Goal: Transaction & Acquisition: Purchase product/service

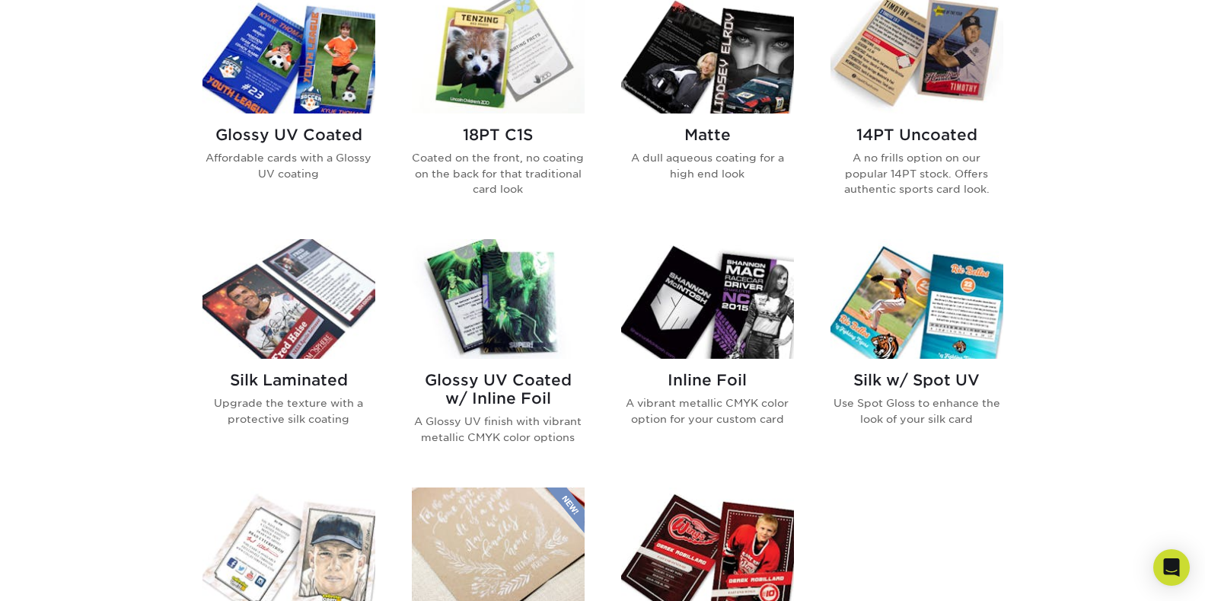
scroll to position [645, 0]
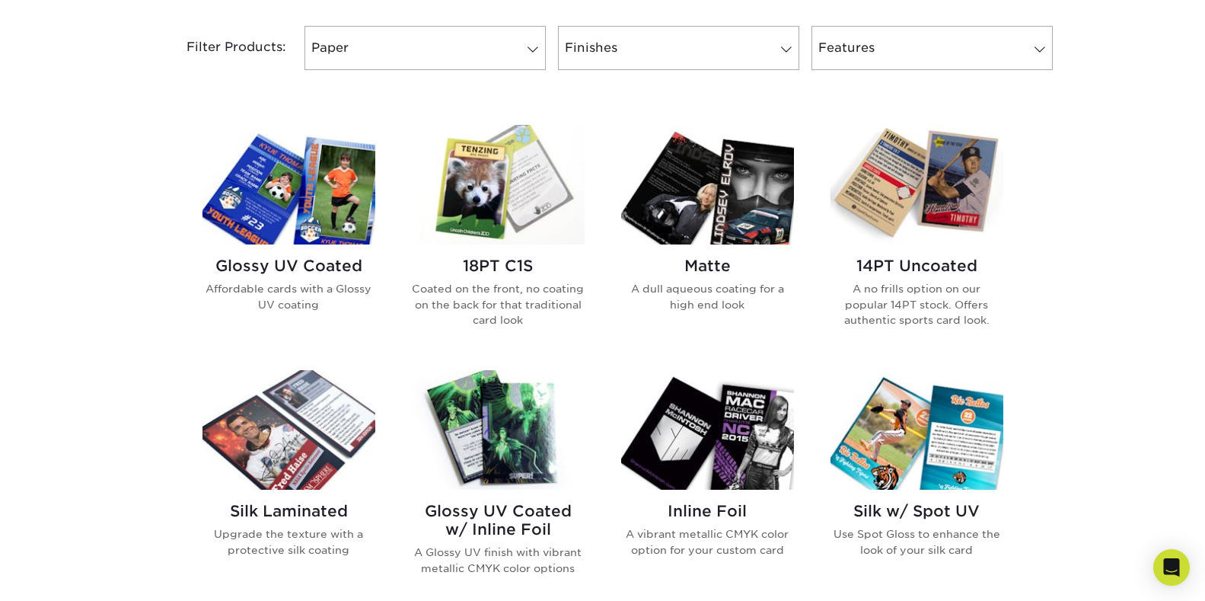
click at [343, 203] on img at bounding box center [288, 185] width 173 height 120
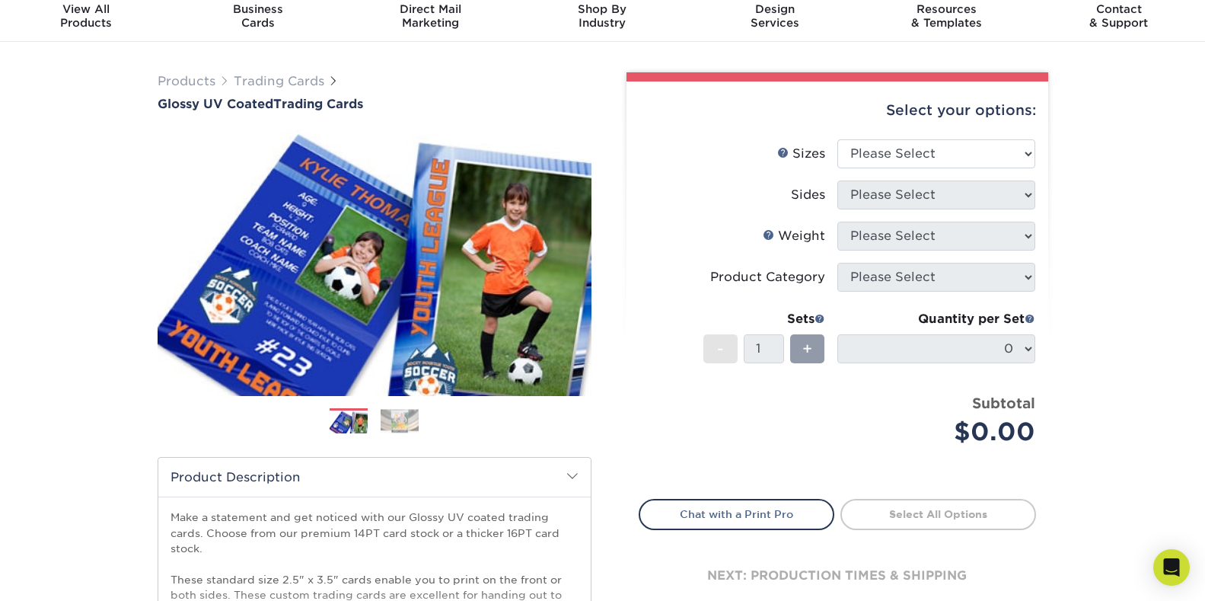
scroll to position [95, 0]
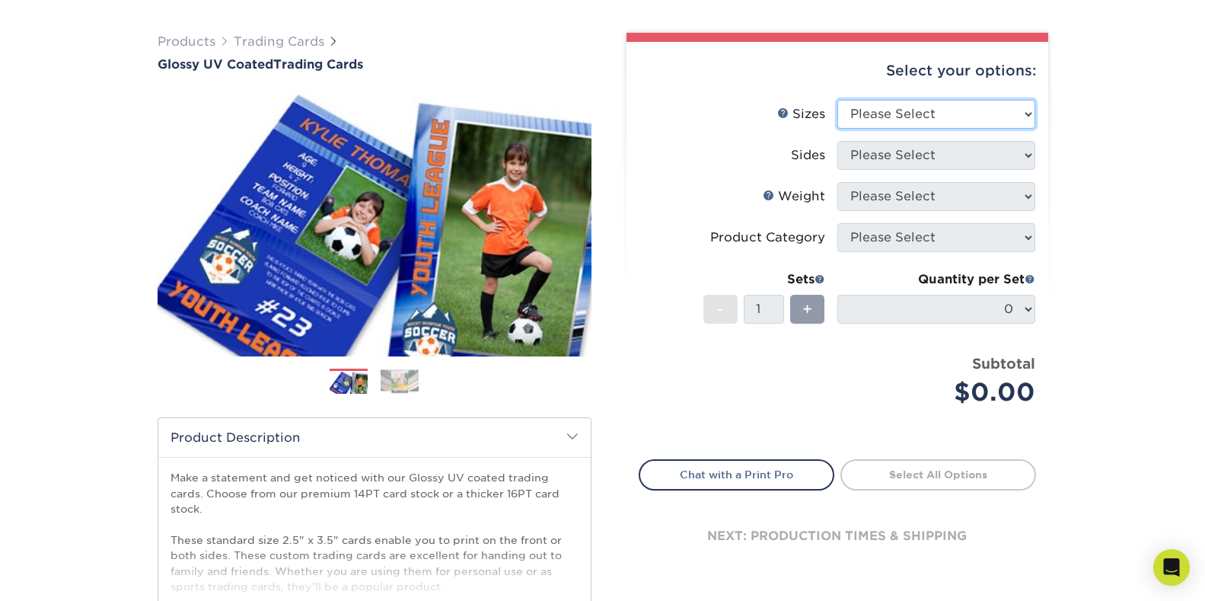
click at [973, 120] on select "Please Select 2.5" x 3.5"" at bounding box center [936, 114] width 198 height 29
select select "2.50x3.50"
click at [837, 100] on select "Please Select 2.5" x 3.5"" at bounding box center [936, 114] width 198 height 29
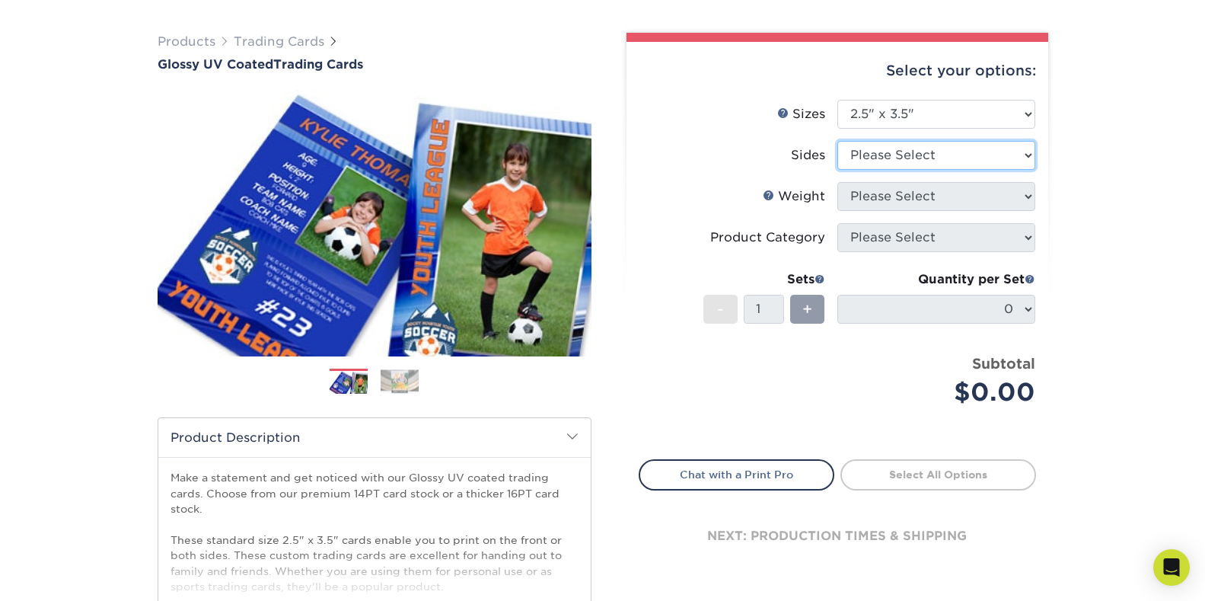
click at [952, 153] on select "Please Select Print Both Sides Print Front Only" at bounding box center [936, 155] width 198 height 29
select select "13abbda7-1d64-4f25-8bb2-c179b224825d"
click at [837, 141] on select "Please Select Print Both Sides Print Front Only" at bounding box center [936, 155] width 198 height 29
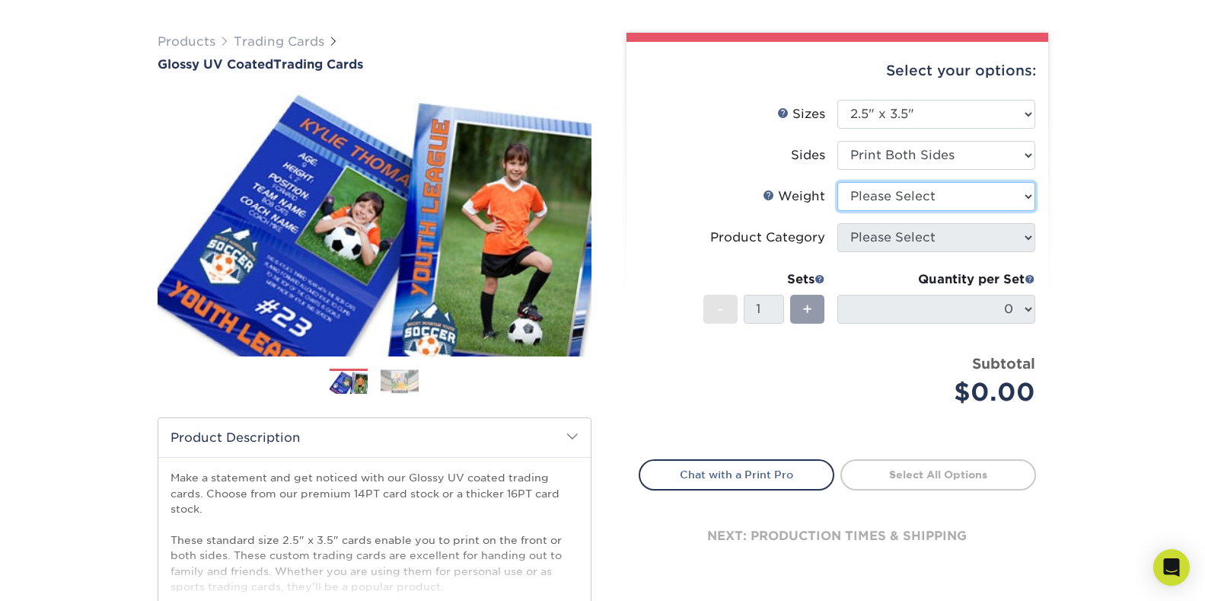
click at [936, 200] on select "Please Select 16PT 14PT 18PT C1S" at bounding box center [936, 196] width 198 height 29
select select "16PT"
click at [837, 182] on select "Please Select 16PT 14PT 18PT C1S" at bounding box center [936, 196] width 198 height 29
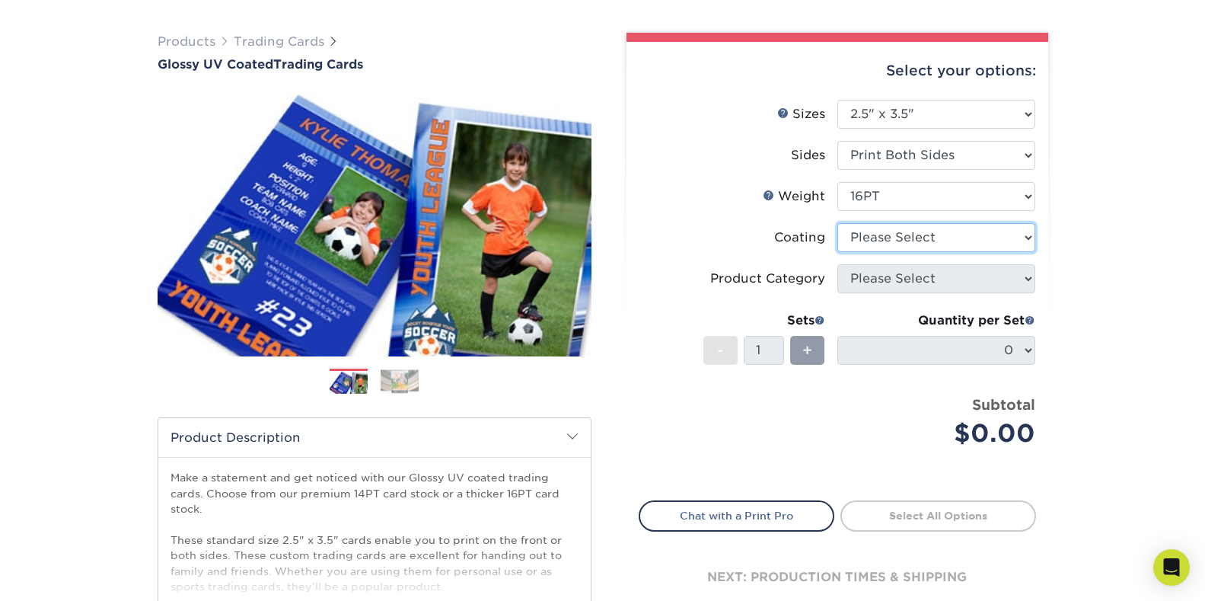
click at [923, 236] on select at bounding box center [936, 237] width 198 height 29
select select "ae367451-b2b8-45df-a344-0f05b6a12993"
click at [837, 223] on select at bounding box center [936, 237] width 198 height 29
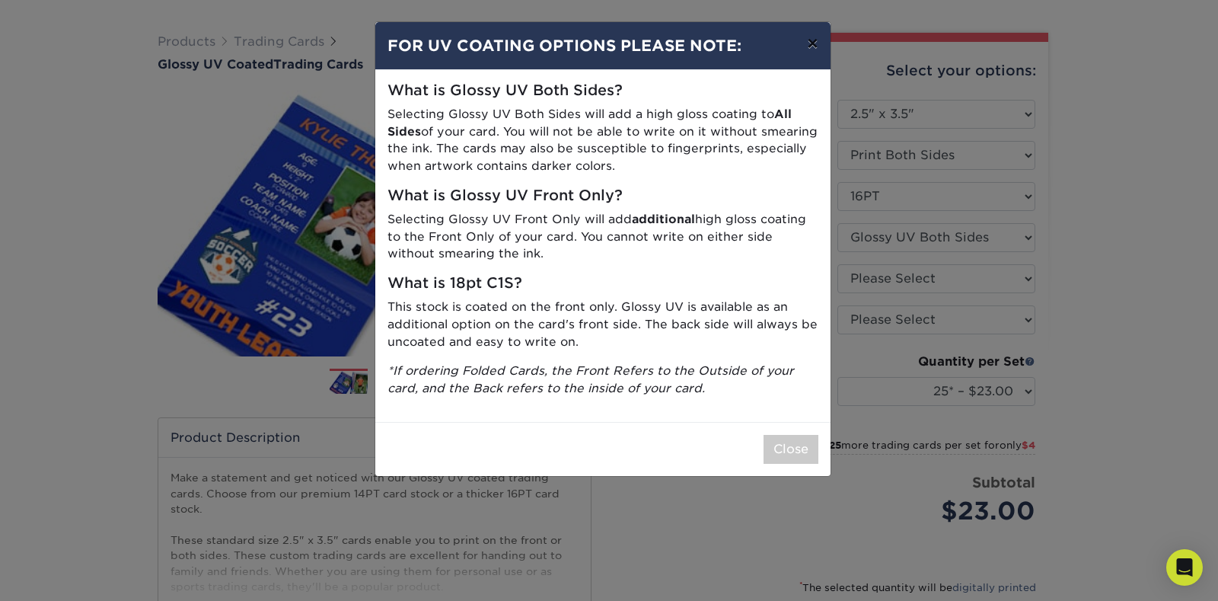
click at [808, 43] on button "×" at bounding box center [812, 43] width 35 height 43
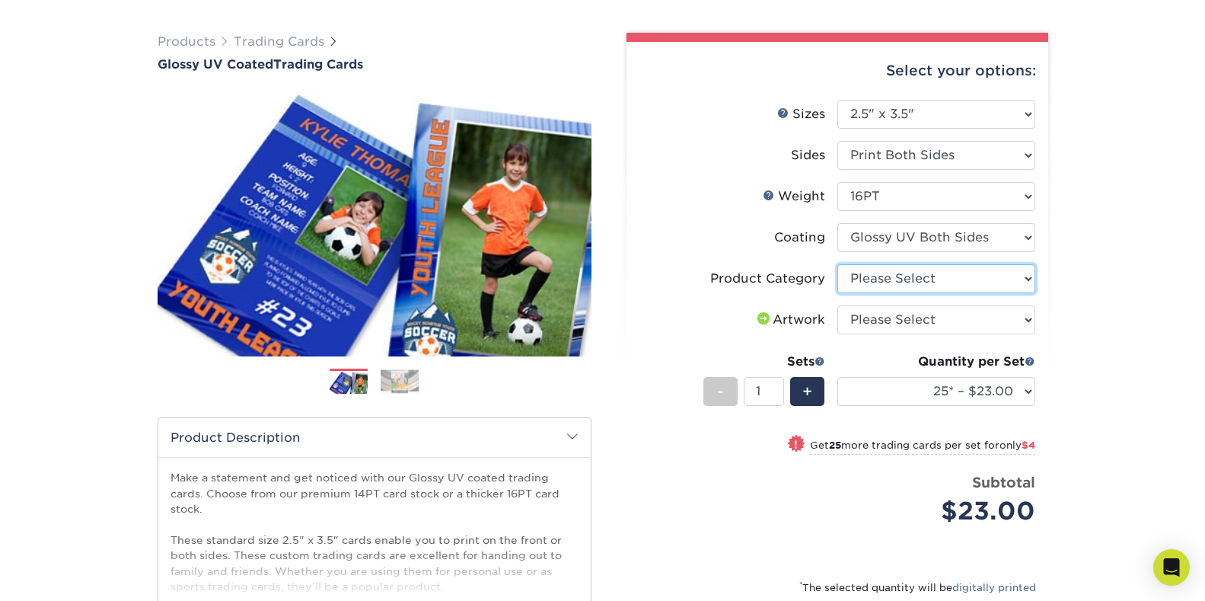
click at [908, 284] on select "Please Select Trading Cards" at bounding box center [936, 278] width 198 height 29
select select "c2f9bce9-36c2-409d-b101-c29d9d031e18"
click at [837, 264] on select "Please Select Trading Cards" at bounding box center [936, 278] width 198 height 29
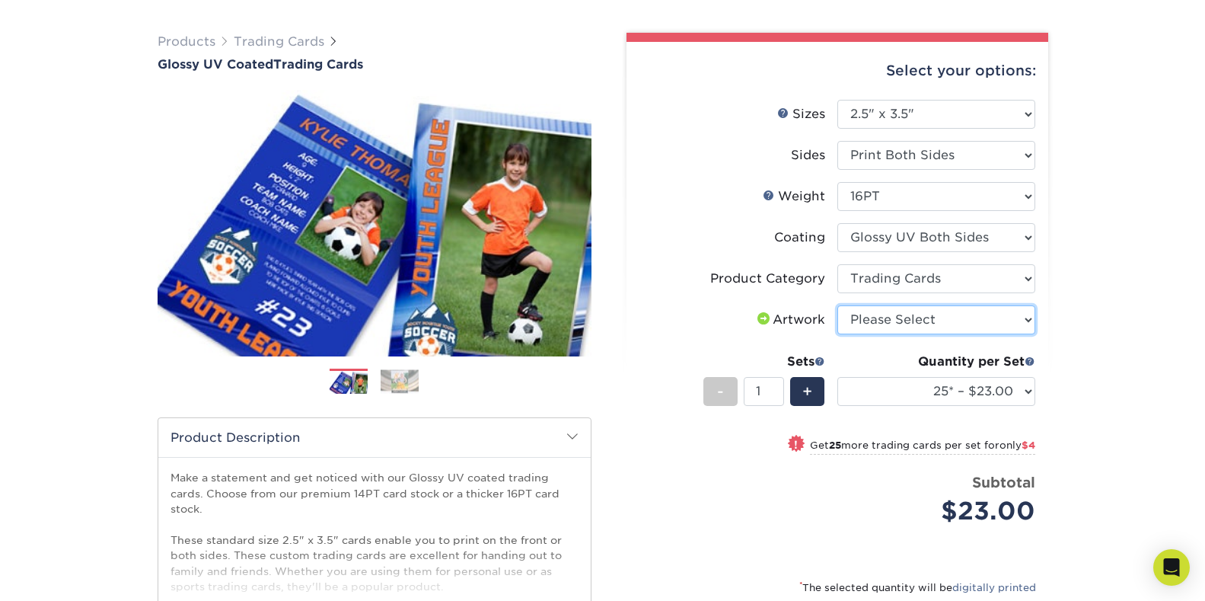
click at [902, 315] on select "Please Select I will upload files I need a design - $100" at bounding box center [936, 319] width 198 height 29
select select "upload"
click at [837, 305] on select "Please Select I will upload files I need a design - $100" at bounding box center [936, 319] width 198 height 29
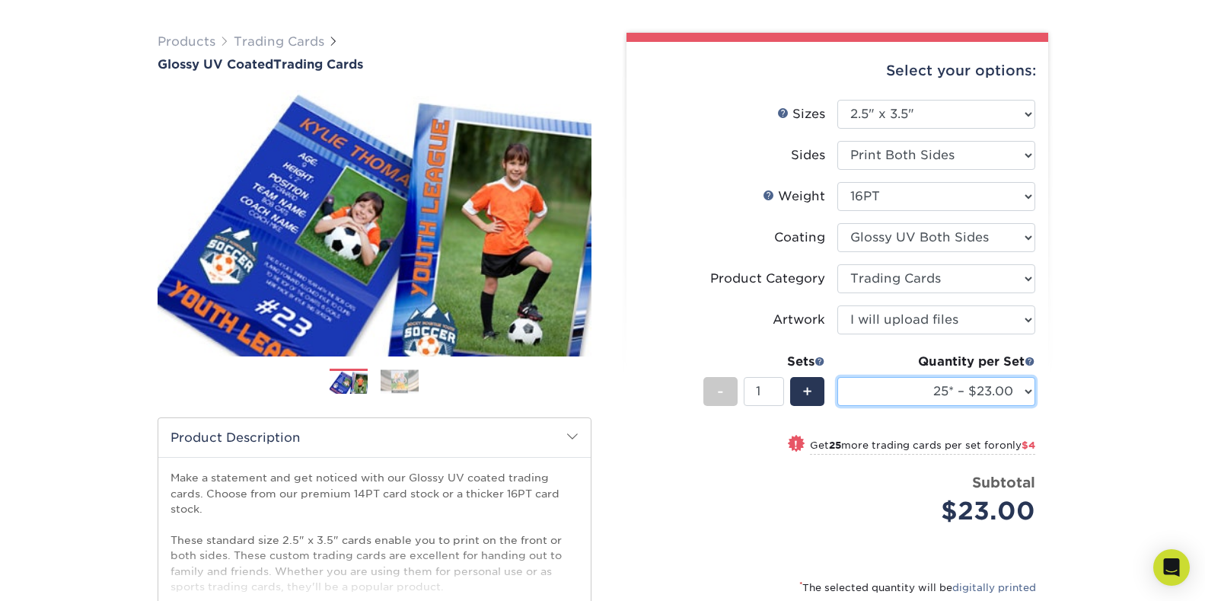
click at [1012, 393] on select "25* – $23.00 50* – $27.00 75* – $33.00 100* – $37.00 250* – $47.00 500 – $58.00…" at bounding box center [936, 391] width 198 height 29
select select "50* – $27.00"
click at [837, 377] on select "25* – $23.00 50* – $27.00 75* – $33.00 100* – $37.00 250* – $47.00 500 – $58.00…" at bounding box center [936, 391] width 198 height 29
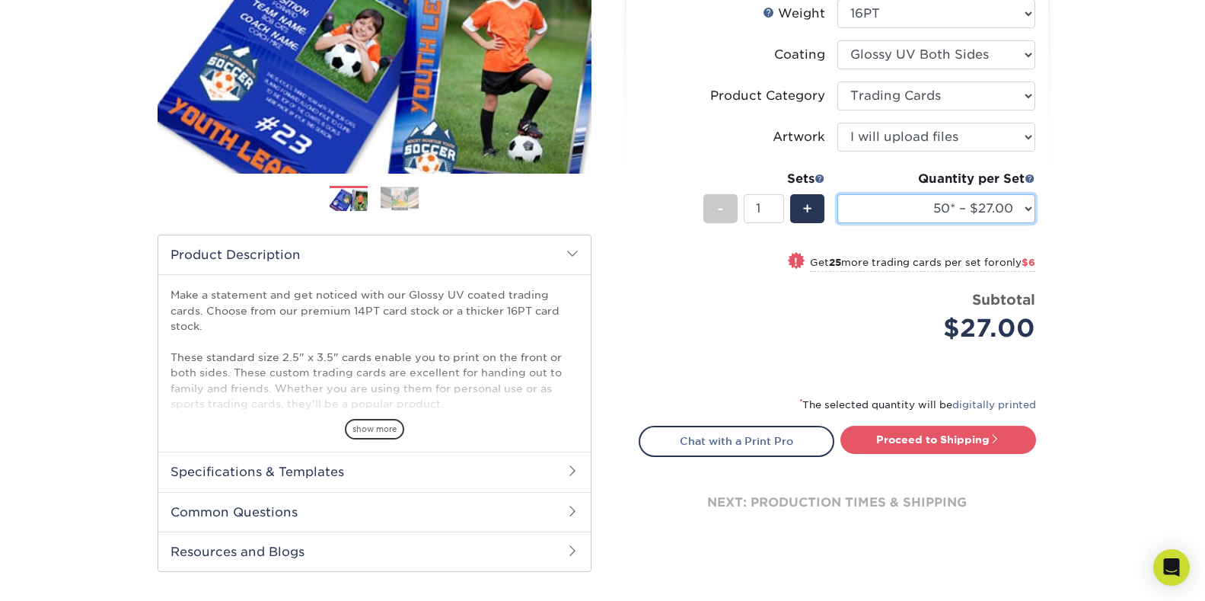
scroll to position [0, 0]
